Goal: Information Seeking & Learning: Learn about a topic

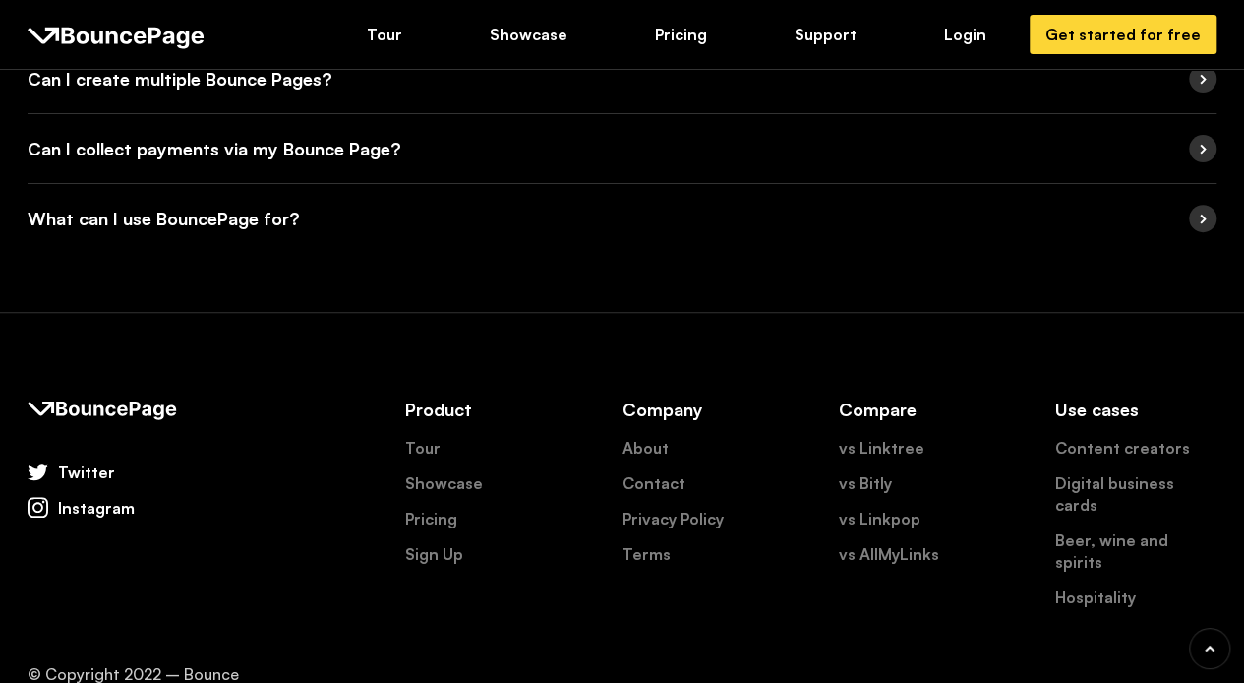
scroll to position [4022, 0]
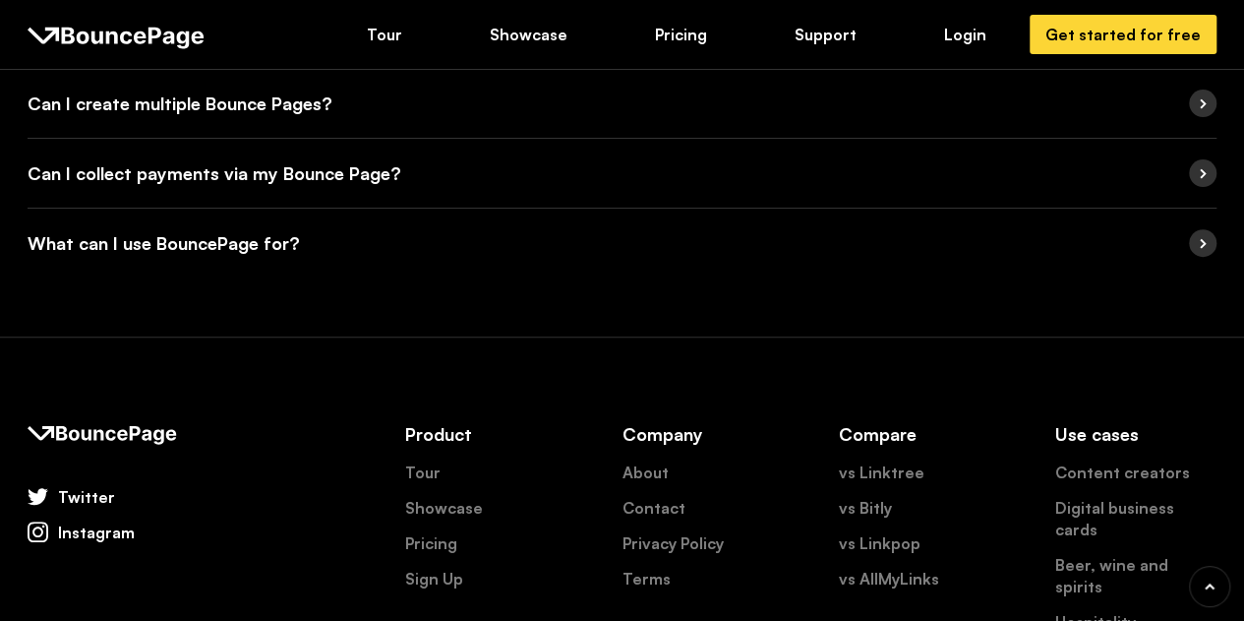
scroll to position [4083, 0]
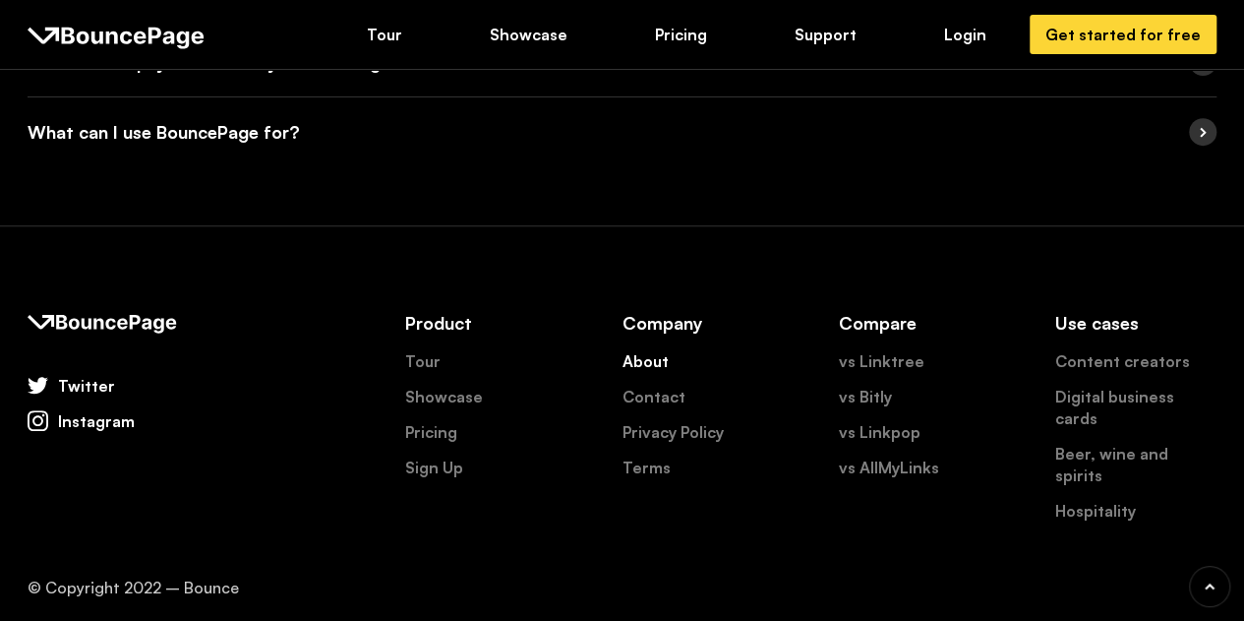
click at [648, 361] on link "About" at bounding box center [646, 361] width 46 height 22
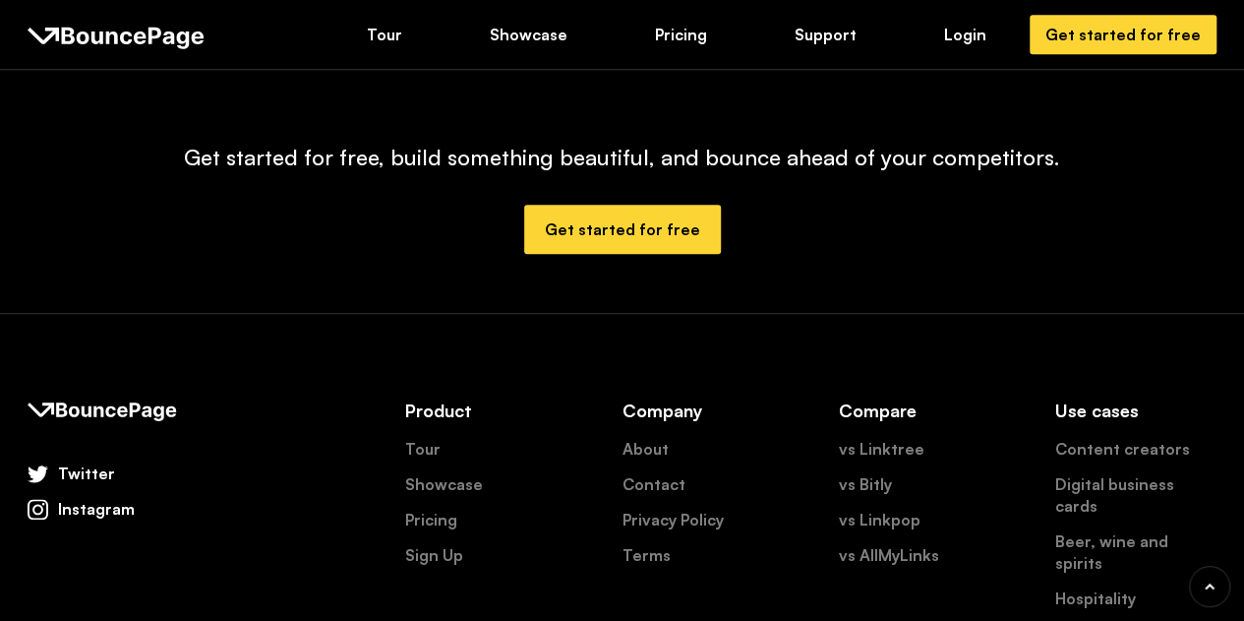
scroll to position [1083, 0]
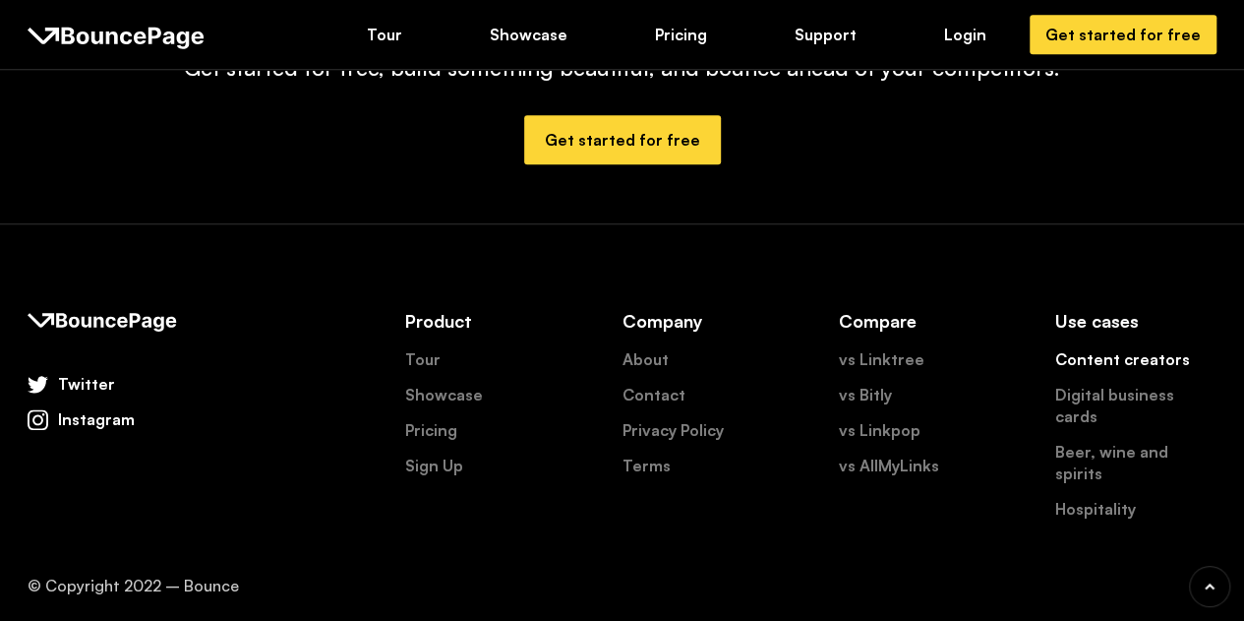
click at [1104, 357] on link "Content creators" at bounding box center [1122, 359] width 135 height 22
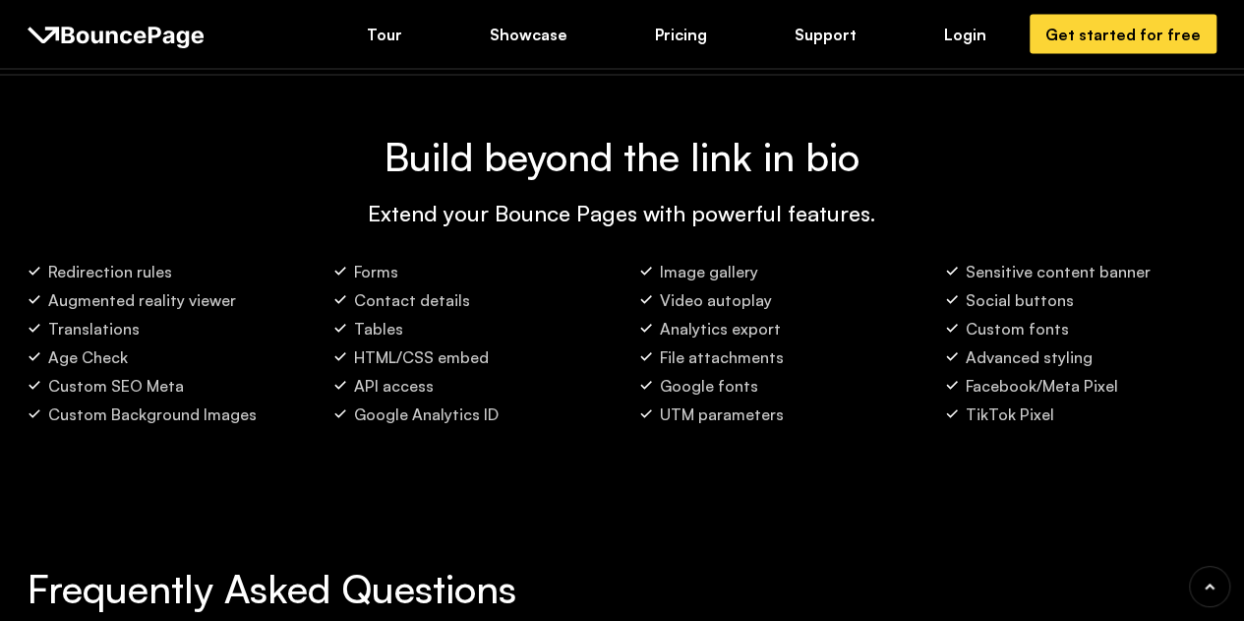
scroll to position [2949, 0]
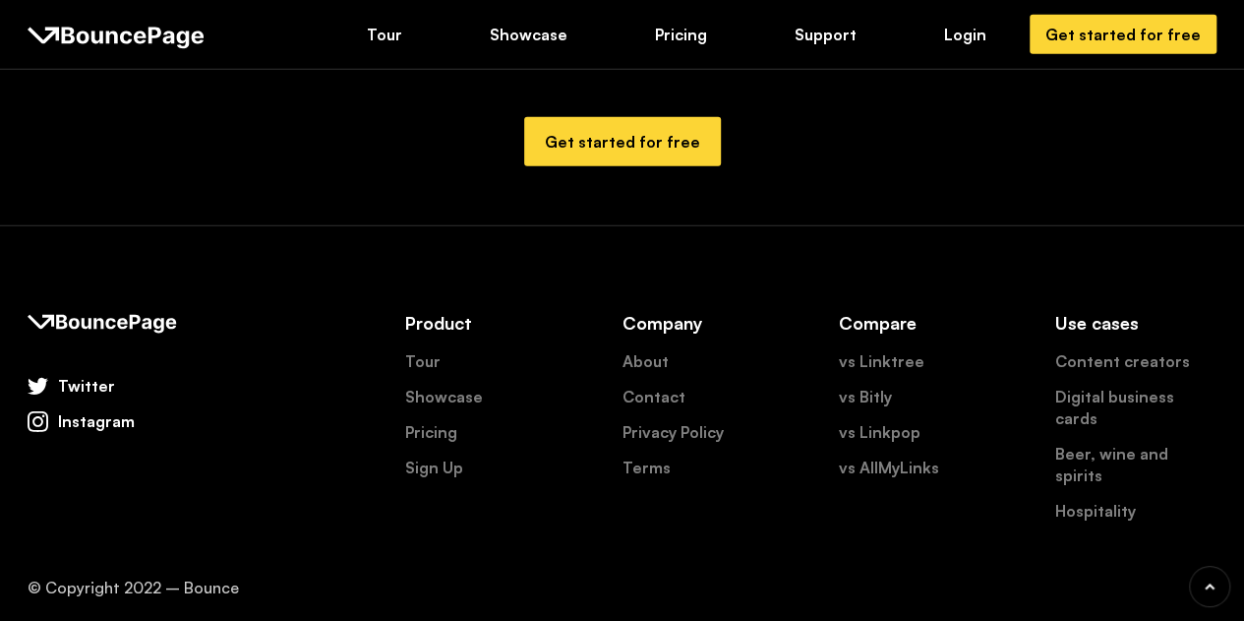
click at [92, 382] on div "Twitter" at bounding box center [86, 386] width 57 height 22
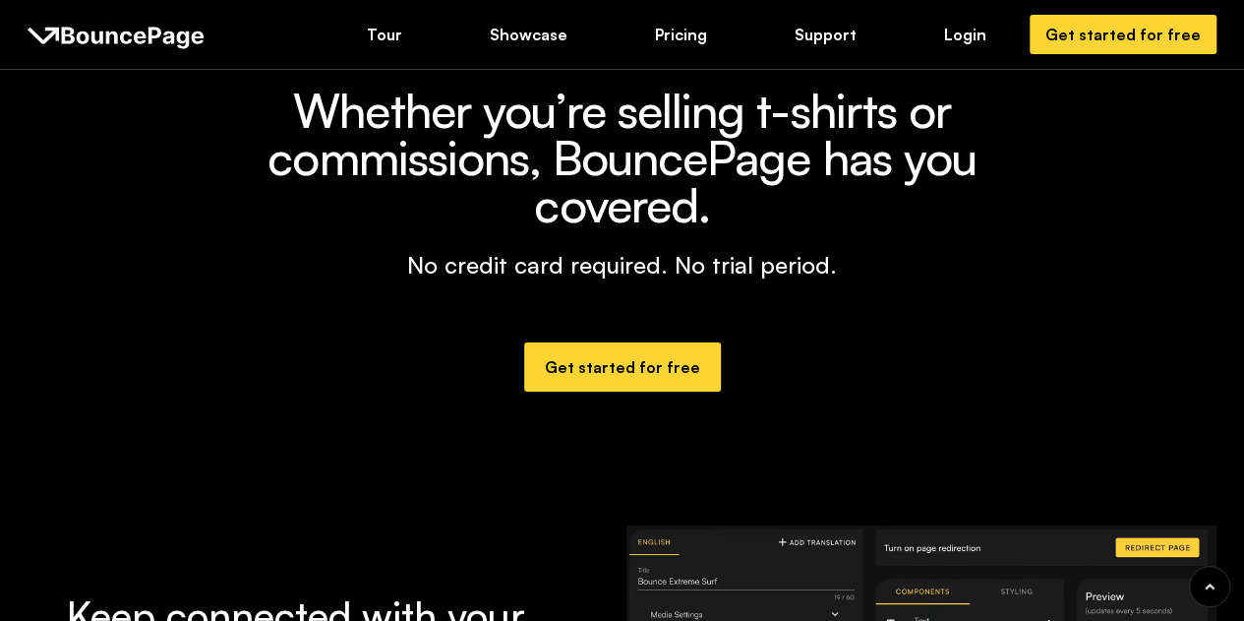
scroll to position [0, 0]
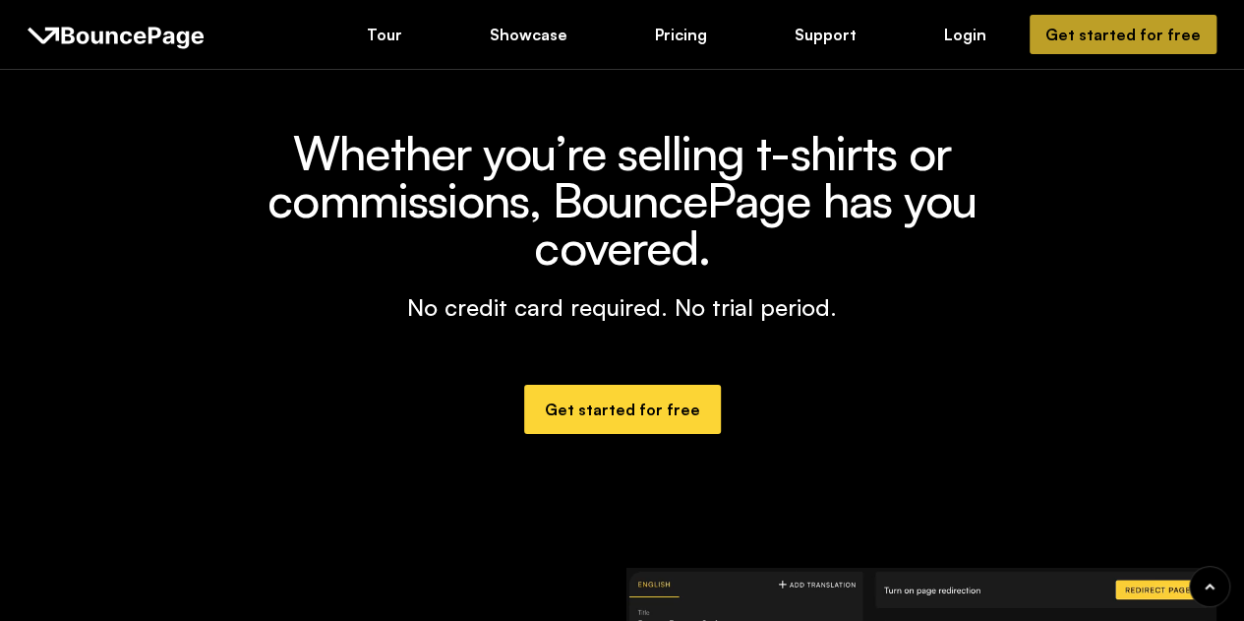
click at [1096, 27] on div "Get started for free" at bounding box center [1122, 35] width 155 height 22
